Goal: Information Seeking & Learning: Understand process/instructions

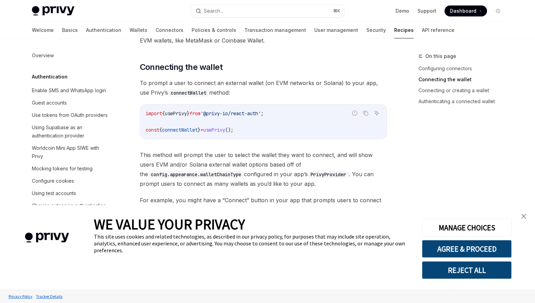
scroll to position [1017, 0]
